Goal: Transaction & Acquisition: Purchase product/service

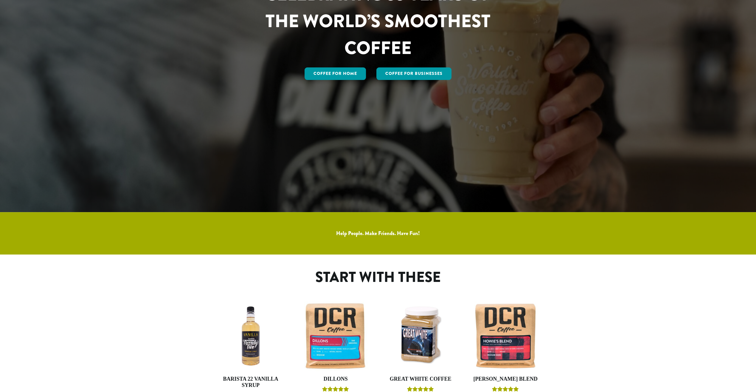
scroll to position [44, 0]
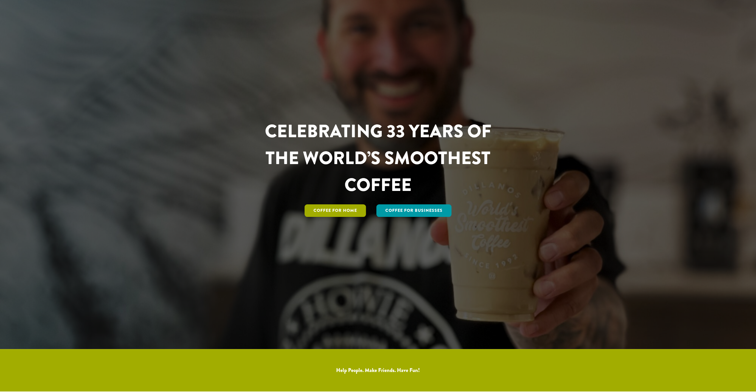
click at [339, 208] on link "Coffee for Home" at bounding box center [335, 210] width 61 height 13
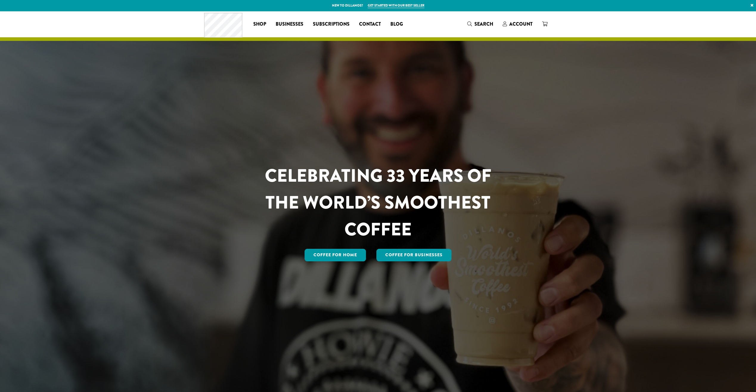
click at [129, 209] on div at bounding box center [378, 202] width 756 height 382
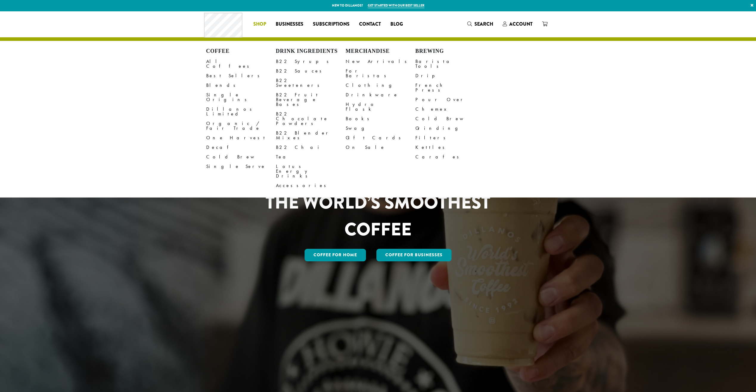
click at [258, 22] on li "Coffee All Coffees Best Sellers Blends Single Origins Dillanos Limited Organic …" at bounding box center [260, 24] width 22 height 10
click at [220, 63] on link "All Coffees" at bounding box center [241, 64] width 70 height 14
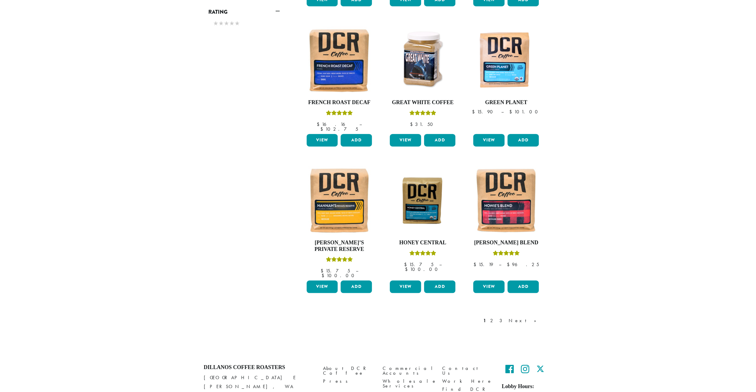
scroll to position [377, 0]
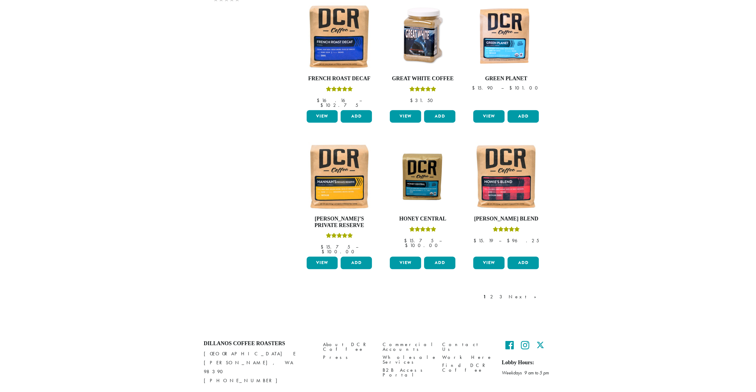
click at [518, 293] on div "1 2 3 Next »" at bounding box center [512, 296] width 61 height 7
click at [497, 293] on link "2" at bounding box center [492, 296] width 7 height 7
